Goal: Complete application form

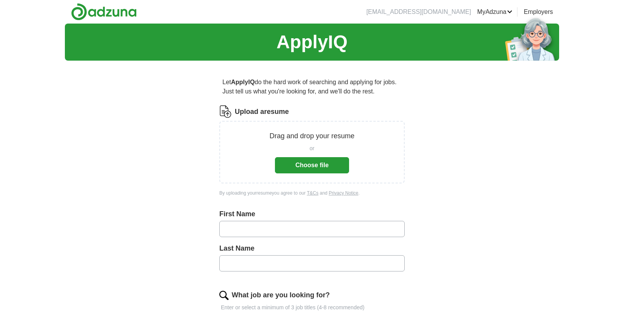
click at [325, 167] on button "Choose file" at bounding box center [312, 165] width 74 height 16
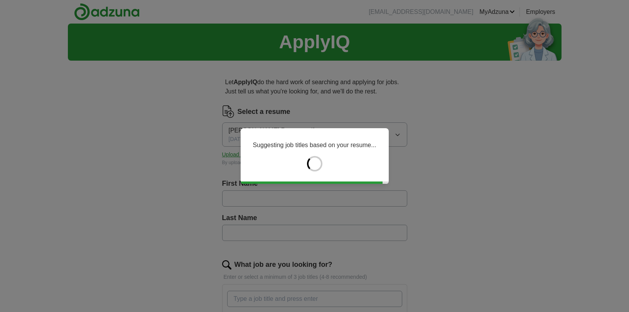
type input "*****"
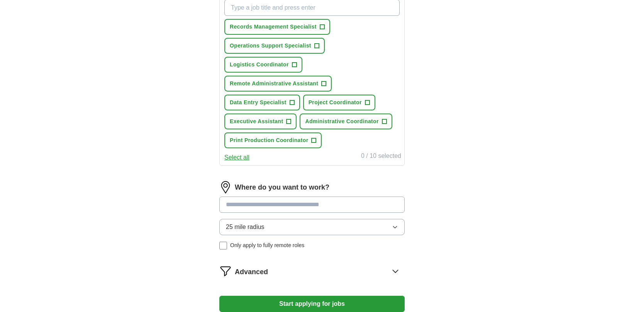
scroll to position [337, 0]
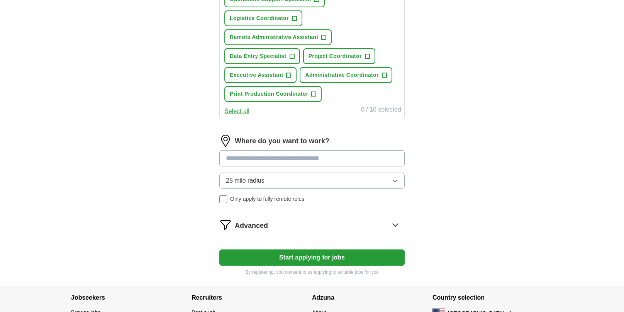
click at [313, 162] on input at bounding box center [311, 158] width 185 height 16
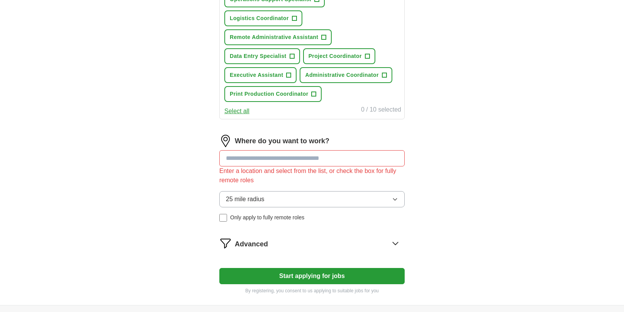
click at [221, 200] on div "25 mile radius Only apply to fully remote roles" at bounding box center [311, 206] width 185 height 30
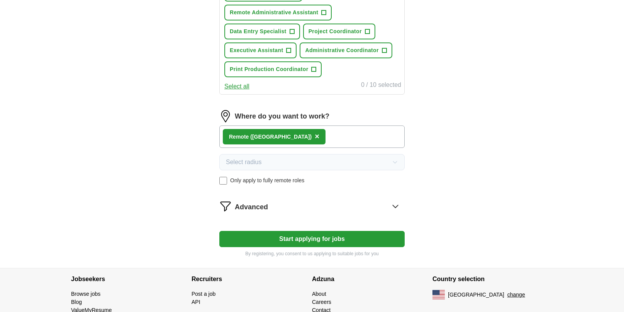
scroll to position [396, 0]
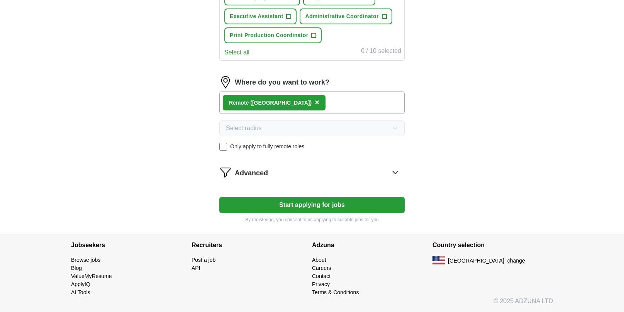
click at [396, 171] on icon at bounding box center [395, 172] width 12 height 12
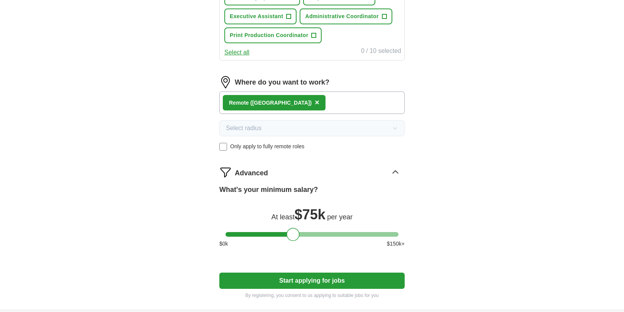
drag, startPoint x: 233, startPoint y: 232, endPoint x: 294, endPoint y: 241, distance: 61.7
click at [294, 241] on div "What's your minimum salary? At least $ 75k per year $ 0 k $ 150 k+" at bounding box center [311, 218] width 185 height 69
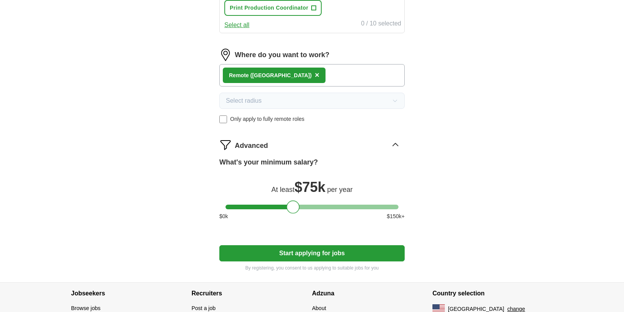
scroll to position [433, 0]
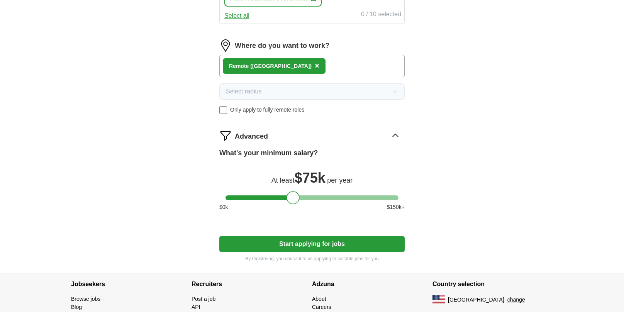
click at [330, 244] on button "Start applying for jobs" at bounding box center [311, 244] width 185 height 16
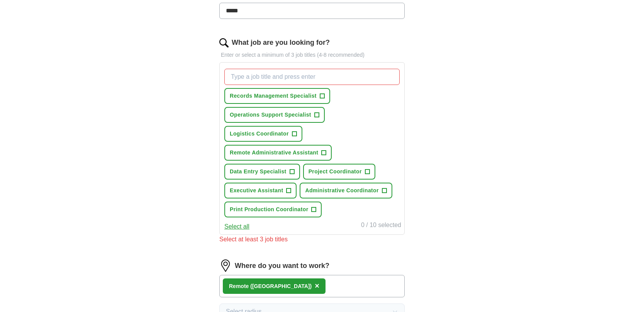
scroll to position [223, 0]
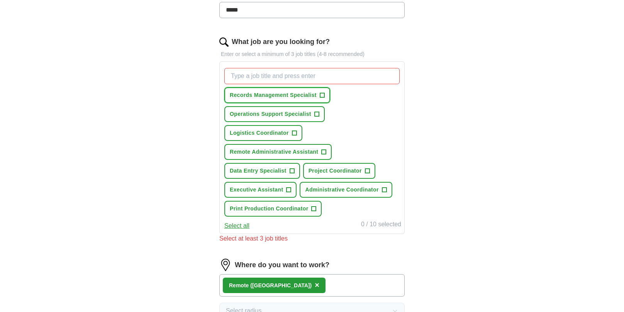
click at [298, 93] on span "Records Management Specialist" at bounding box center [273, 95] width 87 height 8
click at [323, 152] on span "+" at bounding box center [323, 152] width 5 height 6
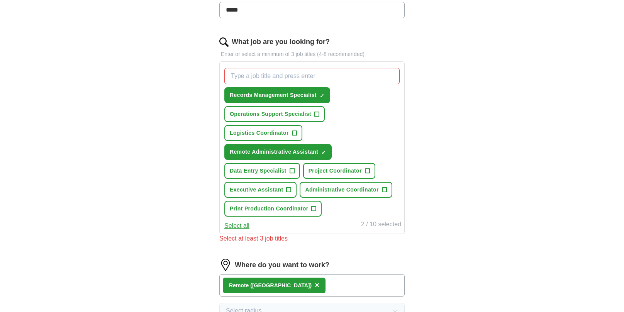
click at [238, 227] on button "Select all" at bounding box center [236, 225] width 25 height 9
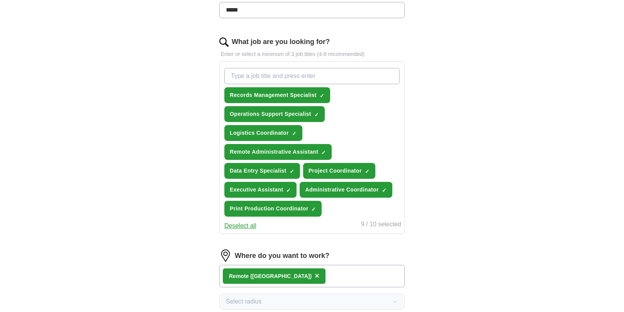
click at [244, 227] on button "Deselect all" at bounding box center [240, 225] width 32 height 9
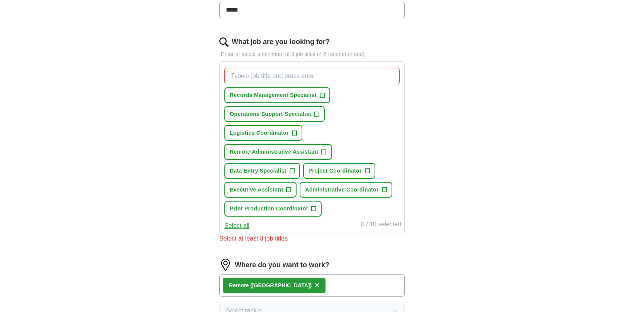
click at [324, 150] on span "+" at bounding box center [323, 152] width 5 height 6
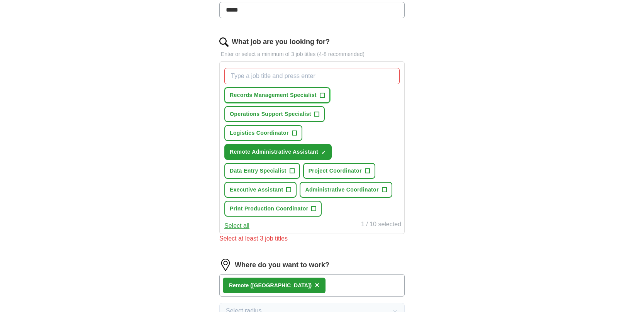
click at [324, 95] on span "+" at bounding box center [322, 95] width 5 height 6
drag, startPoint x: 319, startPoint y: 115, endPoint x: 322, endPoint y: 117, distance: 4.0
click at [319, 115] on button "Operations Support Specialist +" at bounding box center [274, 114] width 100 height 16
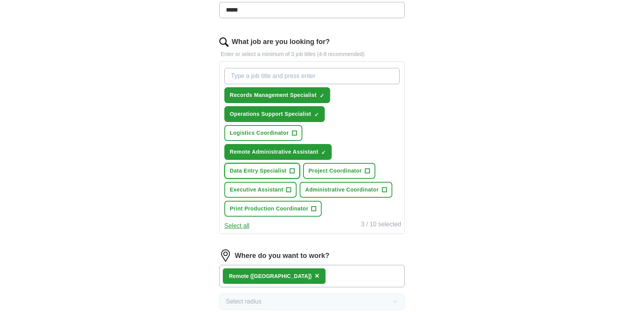
click at [288, 172] on button "Data Entry Specialist +" at bounding box center [262, 171] width 76 height 16
click at [296, 134] on span "+" at bounding box center [294, 133] width 5 height 6
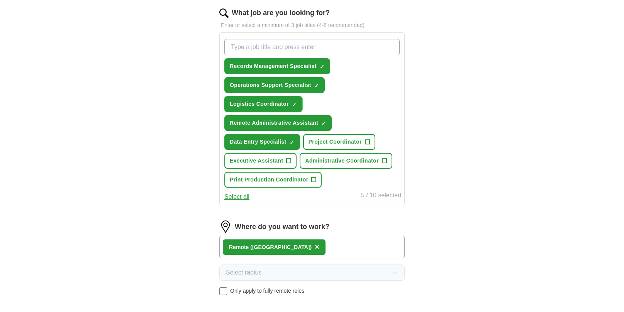
scroll to position [446, 0]
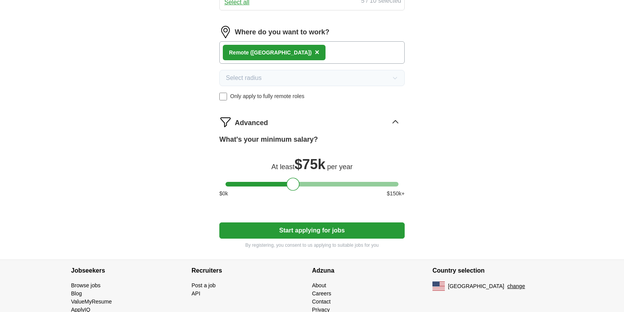
click at [369, 234] on button "Start applying for jobs" at bounding box center [311, 230] width 185 height 16
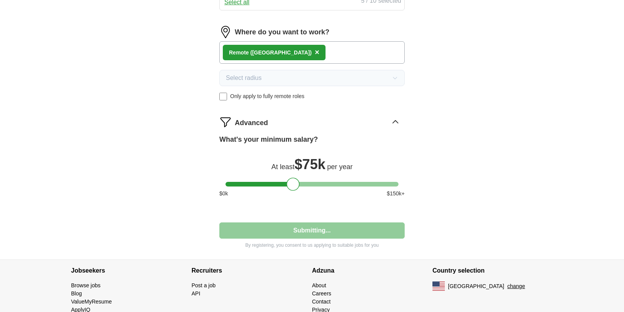
select select "**"
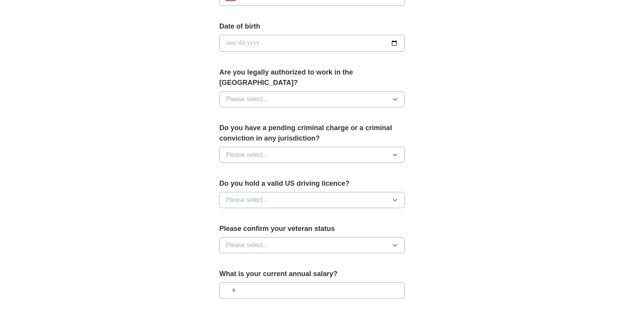
scroll to position [337, 0]
click at [386, 91] on button "Please select..." at bounding box center [311, 99] width 185 height 16
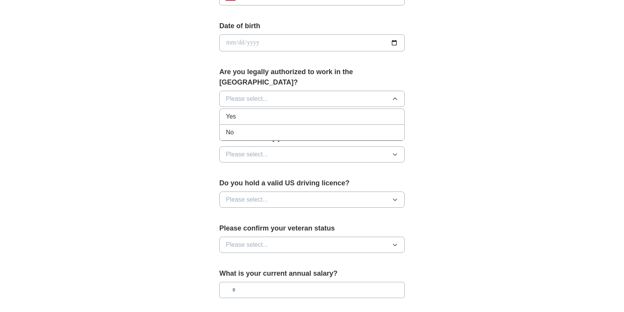
click at [296, 112] on div "Yes" at bounding box center [312, 116] width 172 height 9
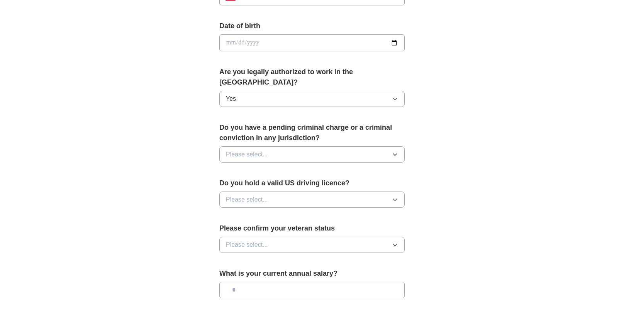
click at [389, 146] on button "Please select..." at bounding box center [311, 154] width 185 height 16
click at [281, 183] on div "No" at bounding box center [312, 187] width 172 height 9
click at [383, 191] on button "Please select..." at bounding box center [311, 199] width 185 height 16
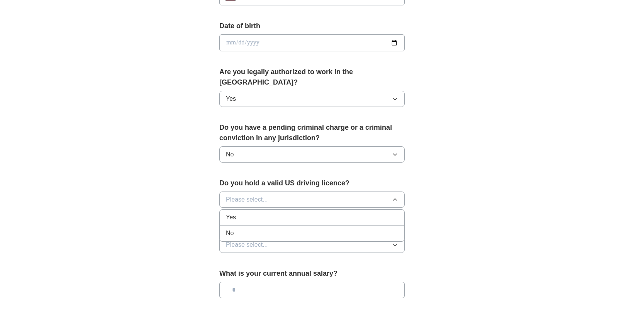
click at [305, 213] on div "Yes" at bounding box center [312, 217] width 172 height 9
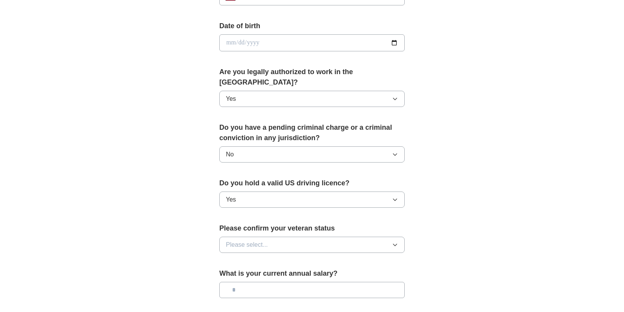
click at [343, 237] on button "Please select..." at bounding box center [311, 245] width 185 height 16
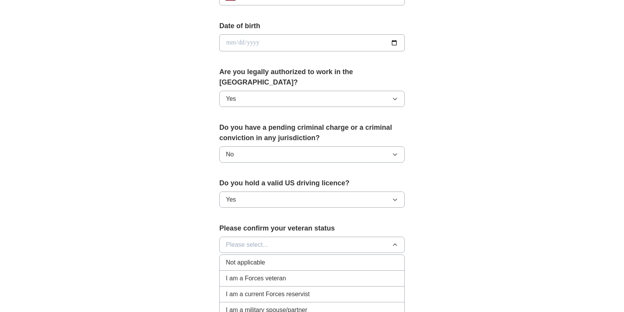
click at [308, 258] on div "Not applicable" at bounding box center [312, 262] width 172 height 9
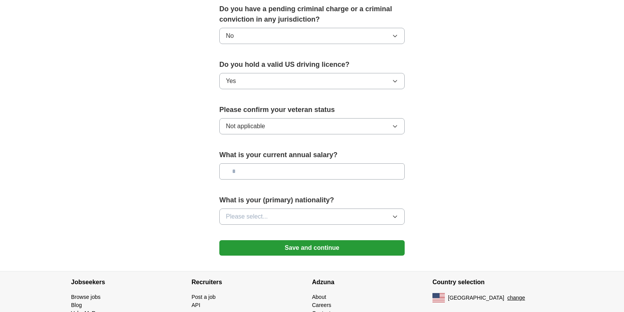
scroll to position [458, 0]
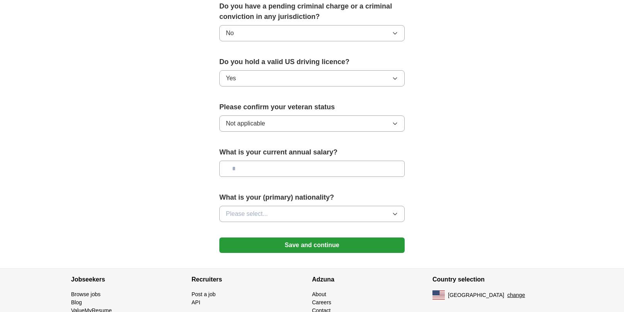
click at [350, 206] on button "Please select..." at bounding box center [311, 214] width 185 height 16
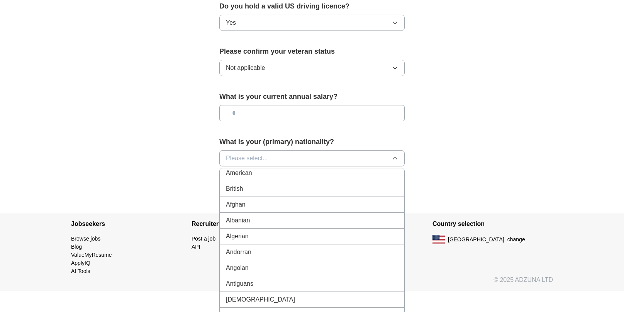
scroll to position [0, 0]
click at [374, 171] on div "American" at bounding box center [312, 175] width 172 height 9
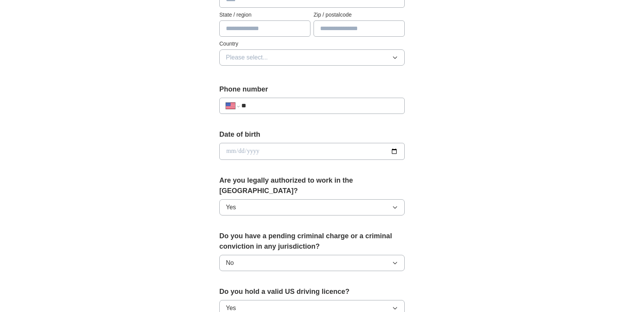
scroll to position [262, 0]
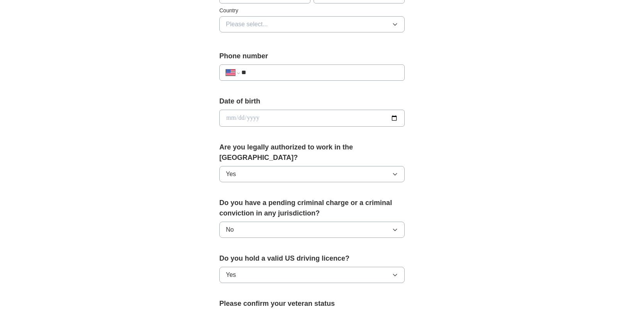
click at [293, 72] on input "**" at bounding box center [319, 72] width 157 height 9
drag, startPoint x: 269, startPoint y: 69, endPoint x: 273, endPoint y: 74, distance: 6.0
click at [269, 69] on input "**********" at bounding box center [319, 72] width 157 height 9
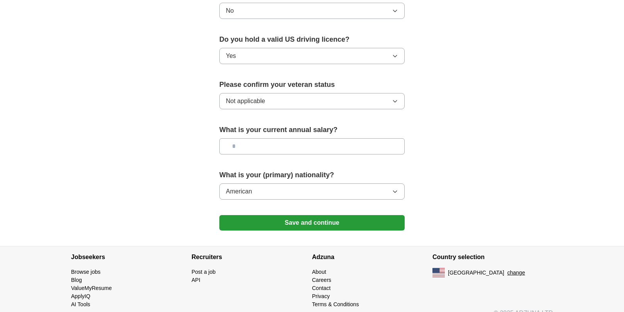
scroll to position [482, 0]
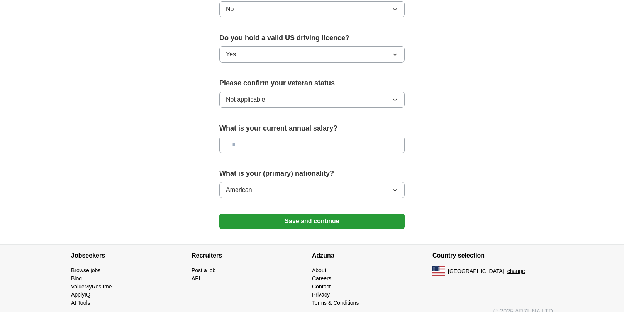
type input "**********"
click at [333, 213] on button "Save and continue" at bounding box center [311, 220] width 185 height 15
